Goal: Task Accomplishment & Management: Manage account settings

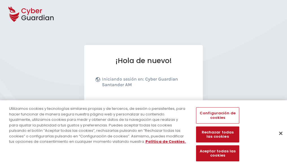
scroll to position [69, 0]
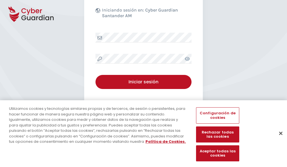
click at [278, 139] on button "Cerrar" at bounding box center [280, 133] width 12 height 12
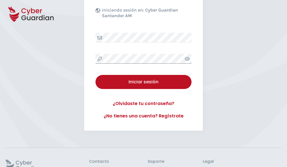
scroll to position [110, 0]
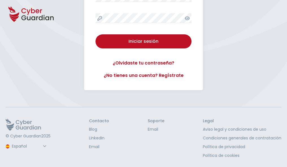
click at [95, 34] on button "Iniciar sesión" at bounding box center [143, 41] width 96 height 14
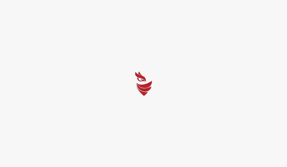
scroll to position [0, 0]
select select "Português (BR)"
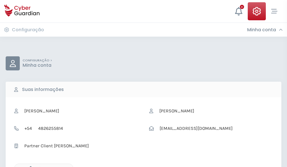
click at [29, 167] on icon "button" at bounding box center [29, 169] width 5 height 5
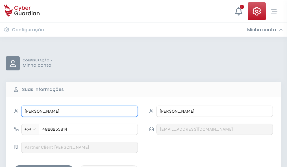
click at [79, 111] on input "SABINA" at bounding box center [79, 111] width 117 height 11
type input "S"
type input "Duilio"
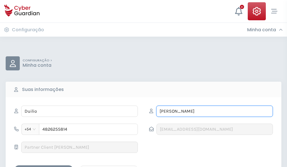
click at [214, 111] on input "MACÍAS" at bounding box center [214, 111] width 117 height 11
type input "M"
type input "Iniesta"
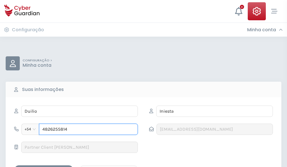
click at [88, 130] on input "4826255814" at bounding box center [88, 129] width 99 height 11
type input "4"
type input "4974381929"
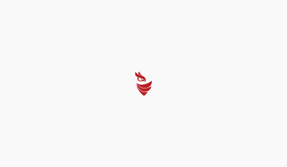
select select "Português (BR)"
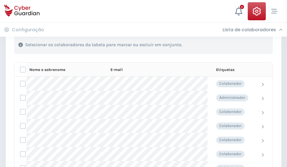
scroll to position [242, 0]
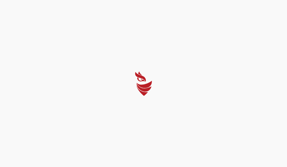
select select "Português (BR)"
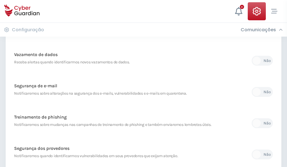
scroll to position [297, 0]
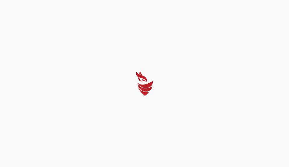
select select "Português (BR)"
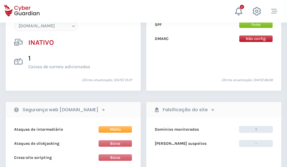
scroll to position [531, 0]
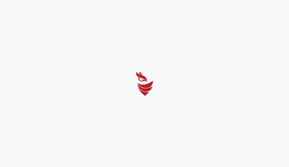
select select "Português (BR)"
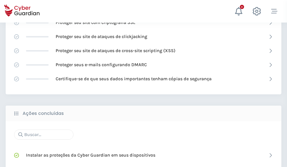
scroll to position [376, 0]
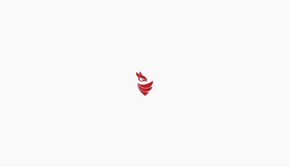
select select "Português (BR)"
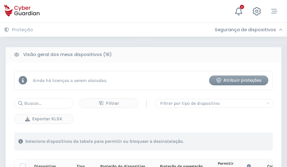
scroll to position [499, 0]
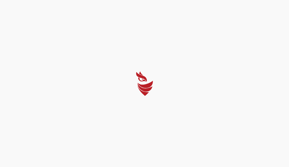
select select "Português (BR)"
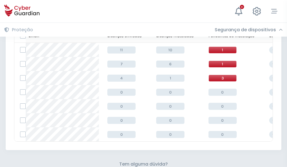
scroll to position [248, 0]
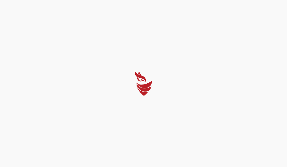
select select "Português (BR)"
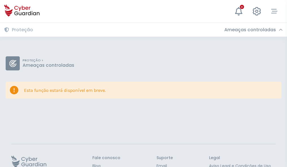
scroll to position [37, 0]
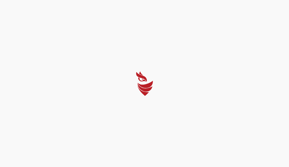
select select "Português (BR)"
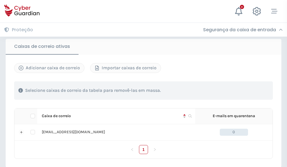
scroll to position [466, 0]
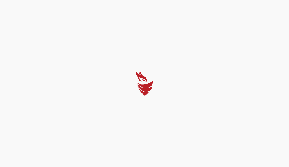
select select "Português (BR)"
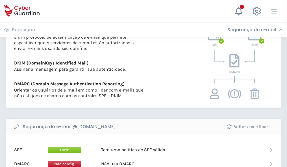
scroll to position [305, 0]
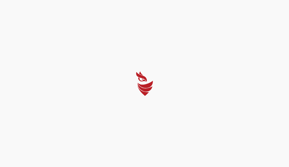
select select "Português (BR)"
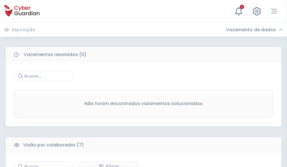
scroll to position [467, 0]
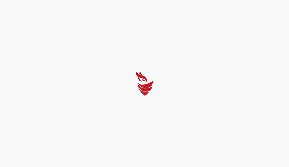
select select "Português (BR)"
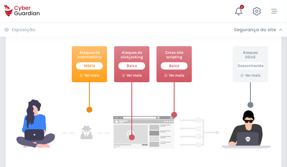
scroll to position [307, 0]
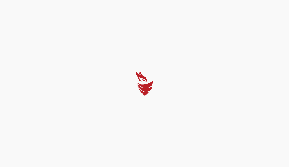
select select "Português (BR)"
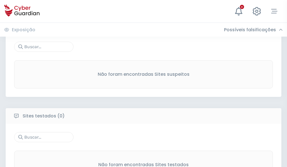
scroll to position [295, 0]
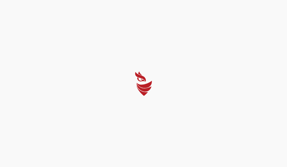
select select "Português (BR)"
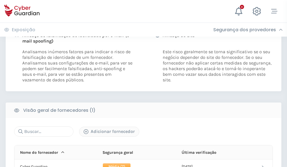
scroll to position [288, 0]
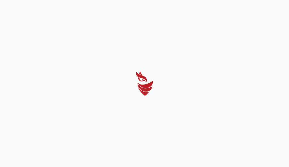
select select "Português (BR)"
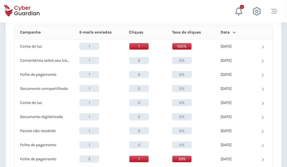
scroll to position [506, 0]
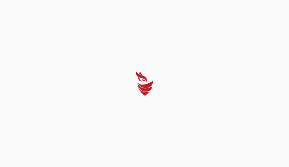
select select "Português (BR)"
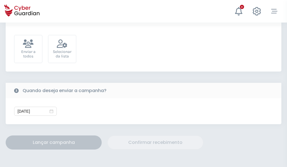
scroll to position [207, 0]
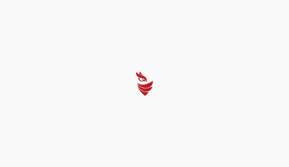
select select "Português (BR)"
